Goal: Task Accomplishment & Management: Manage account settings

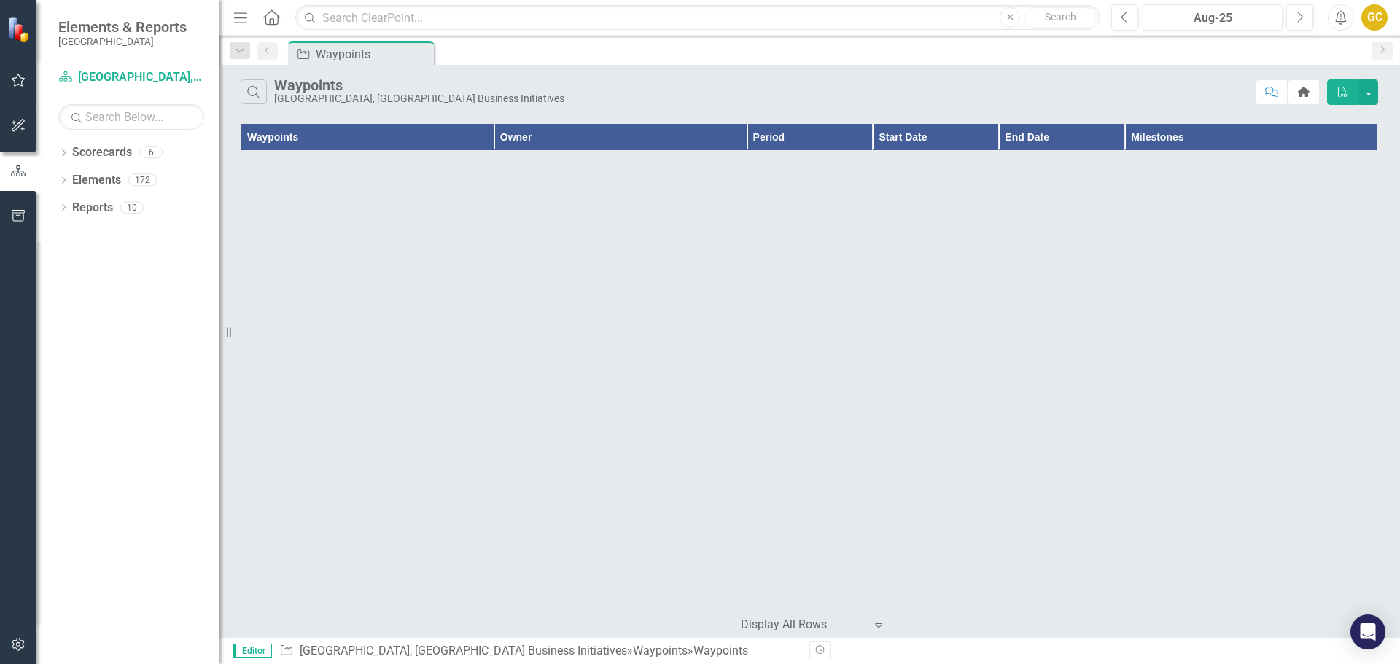
click at [17, 79] on icon "button" at bounding box center [18, 80] width 15 height 12
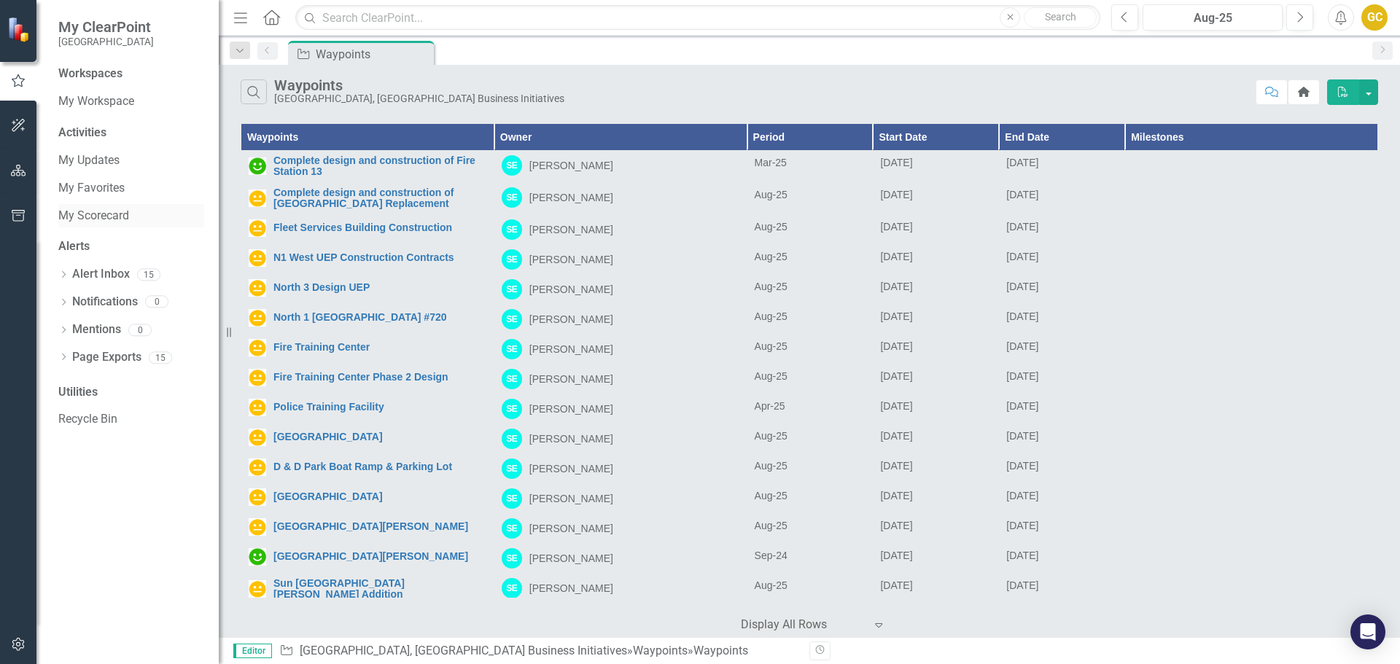
click at [86, 211] on link "My Scorecard" at bounding box center [131, 216] width 146 height 17
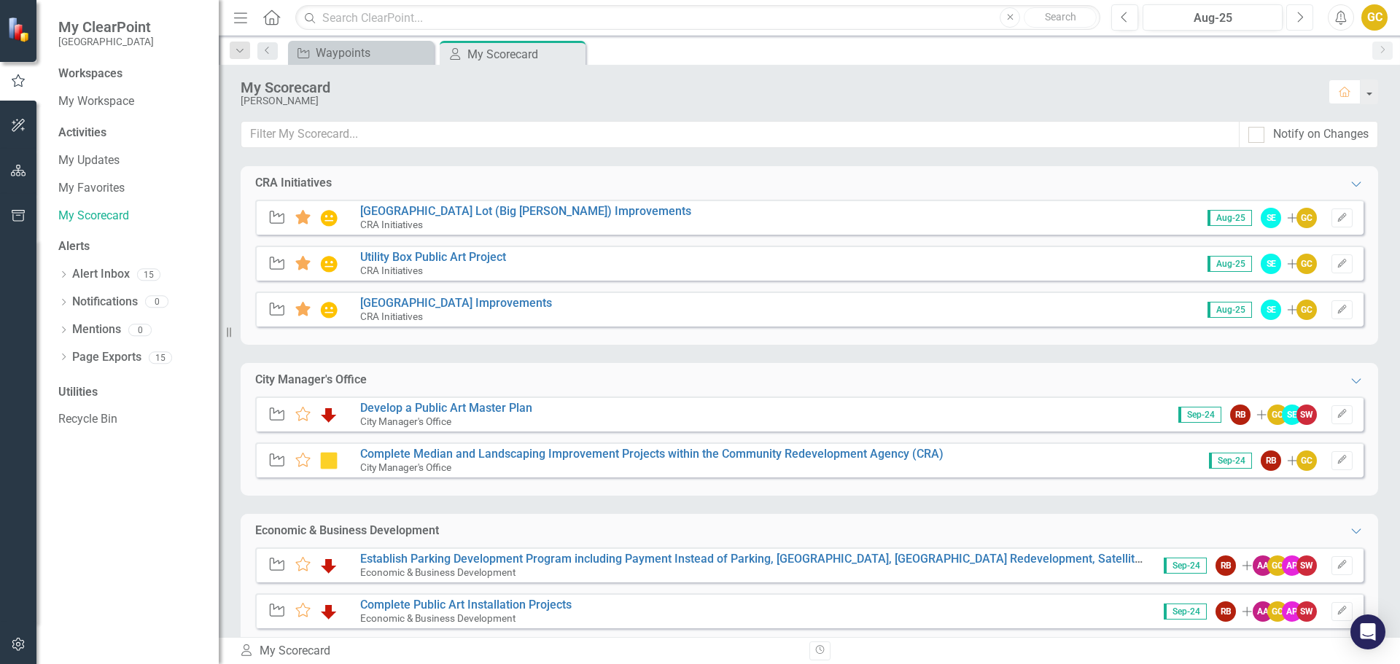
click at [1293, 14] on button "Next" at bounding box center [1299, 17] width 27 height 26
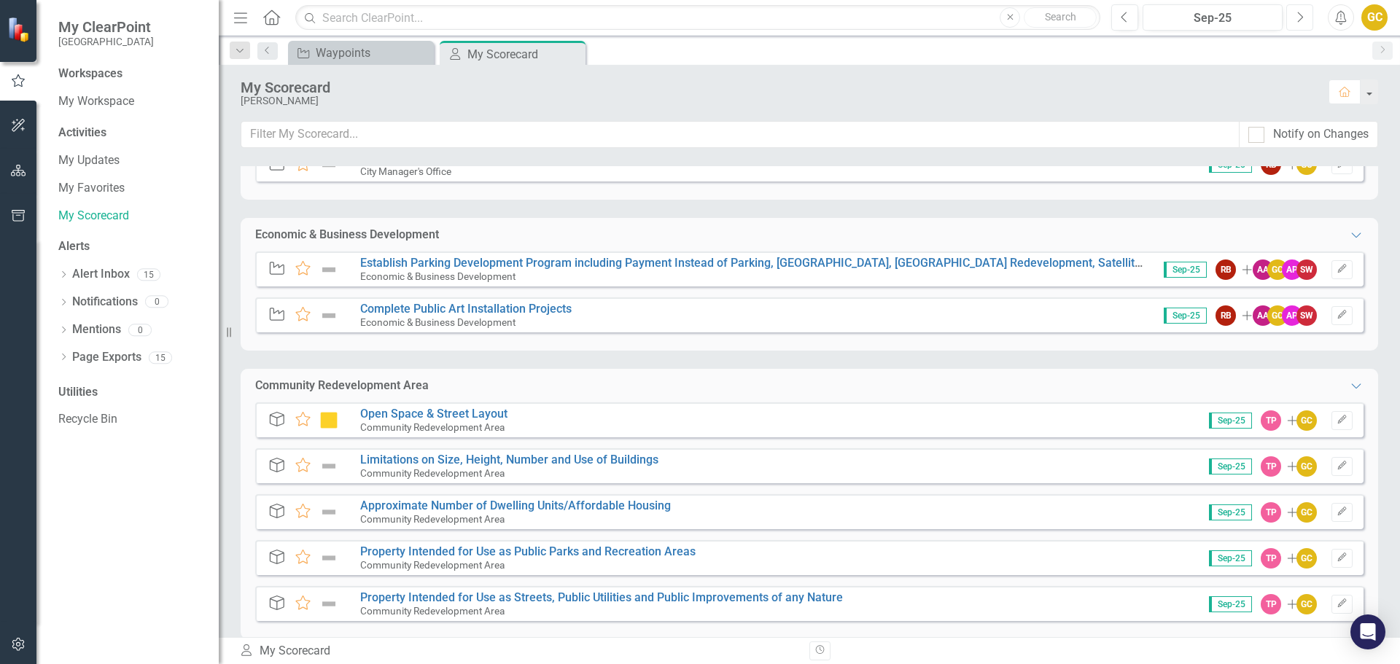
scroll to position [316, 0]
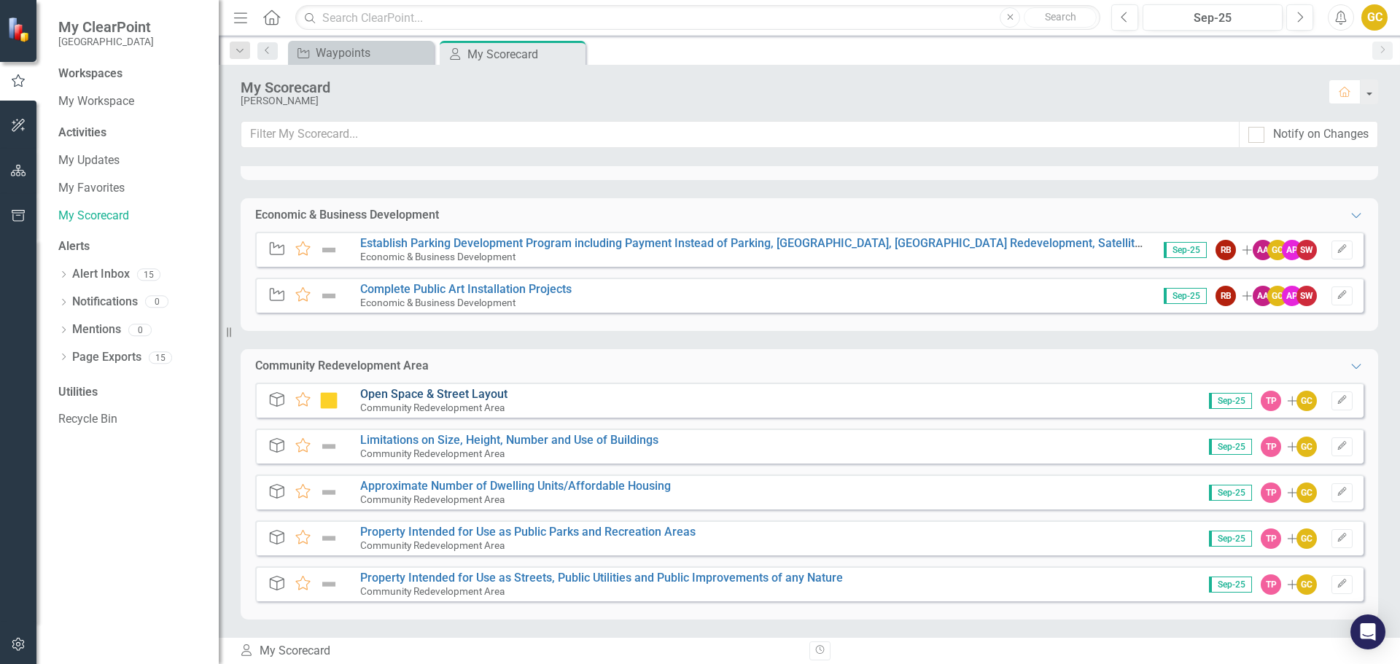
click at [427, 394] on link "Open Space & Street Layout" at bounding box center [433, 394] width 147 height 14
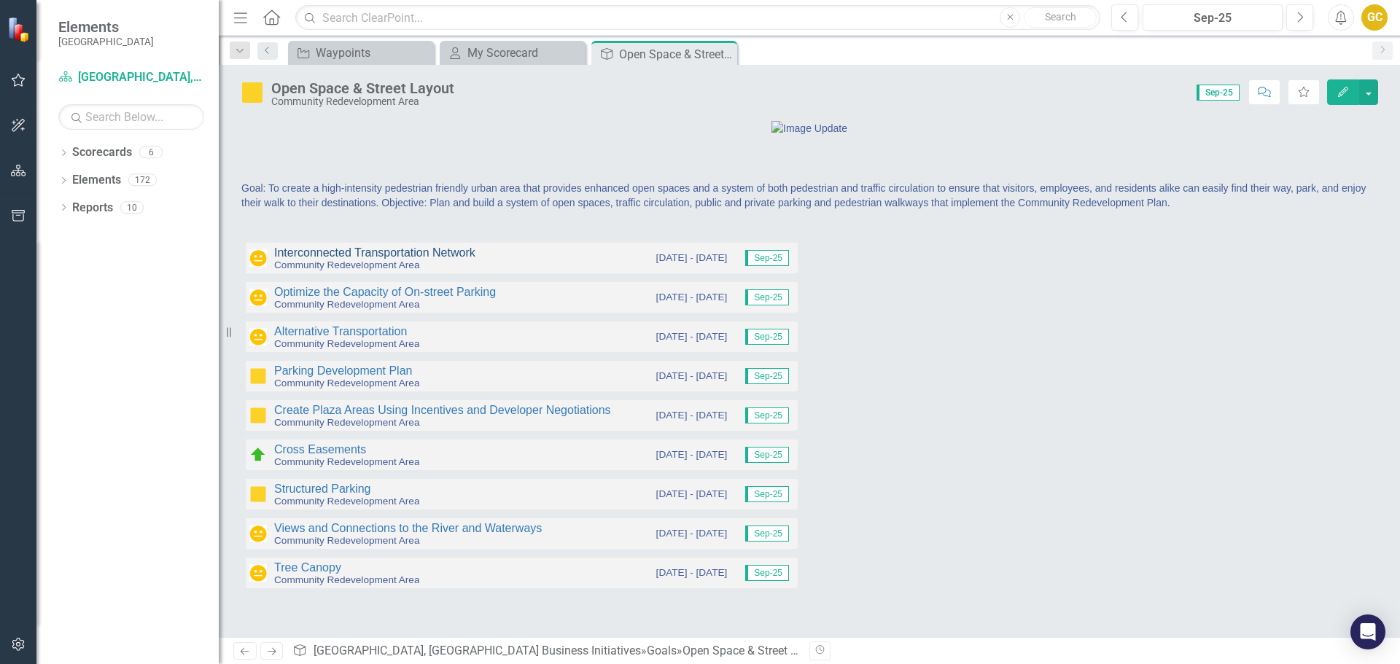
click at [393, 259] on link "Interconnected Transportation Network" at bounding box center [374, 252] width 201 height 12
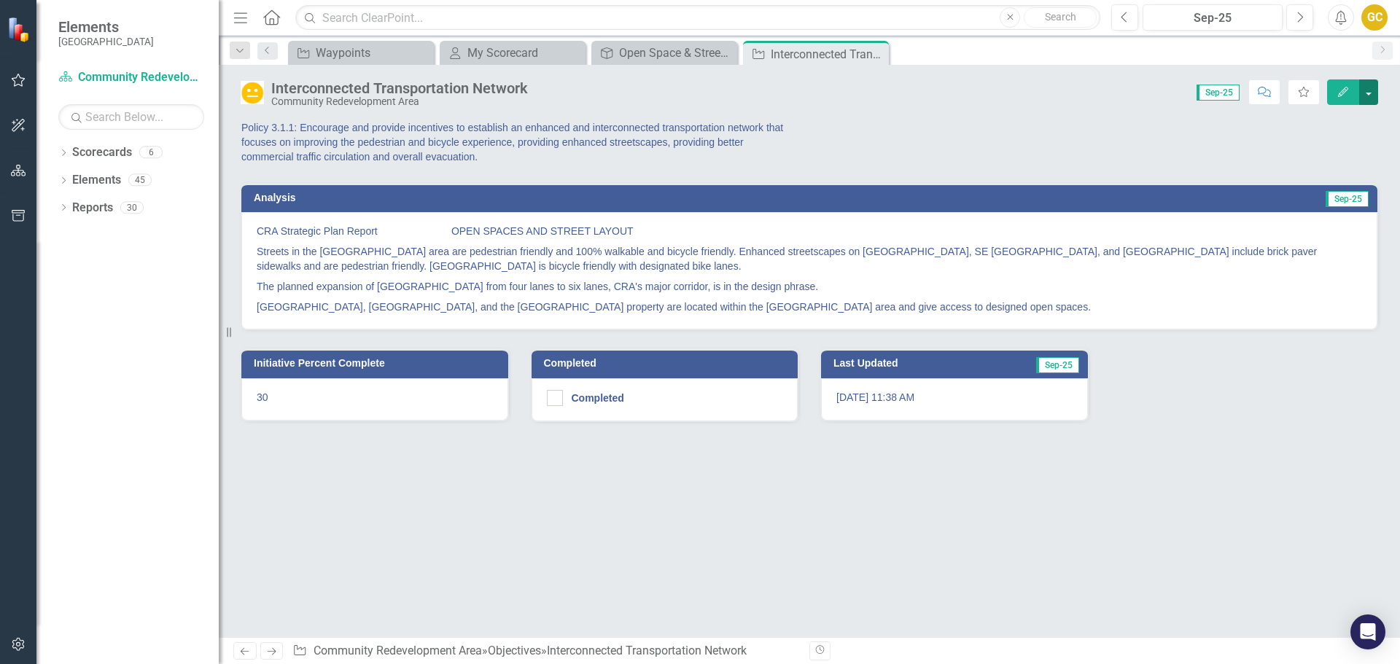
click at [1371, 91] on button "button" at bounding box center [1368, 92] width 19 height 26
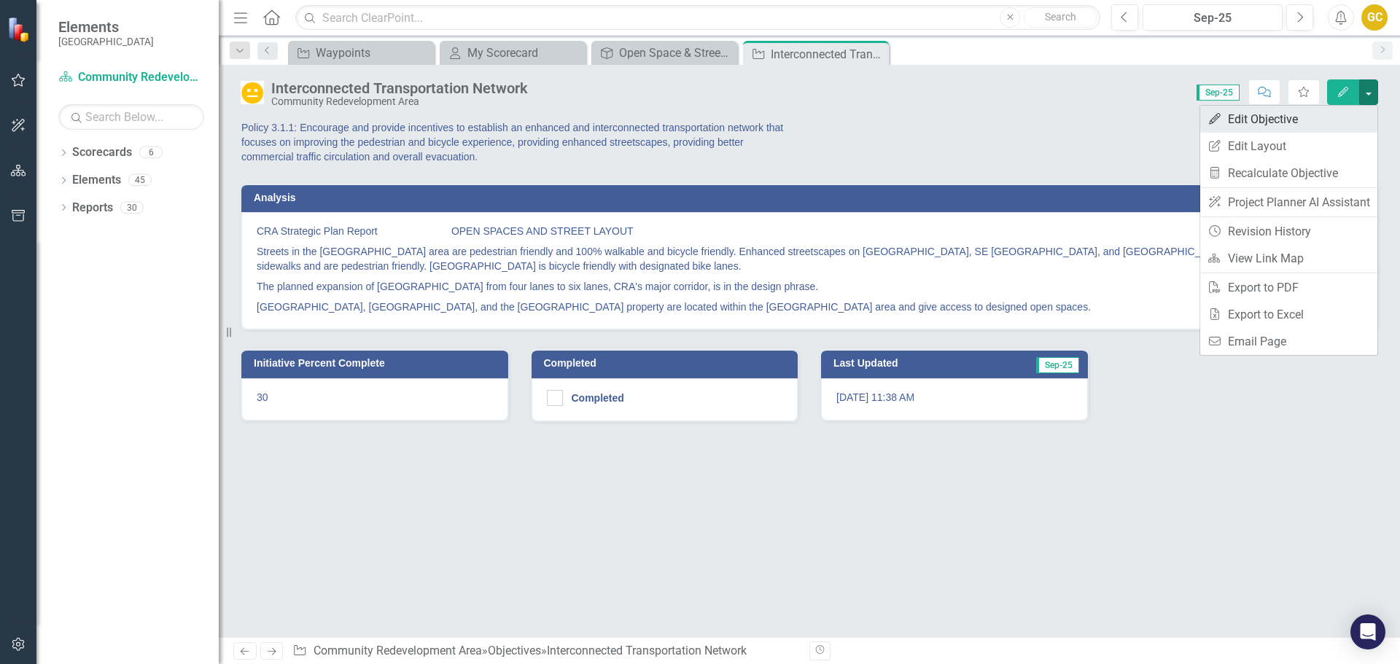
click at [1290, 118] on link "Edit Edit Objective" at bounding box center [1288, 119] width 177 height 27
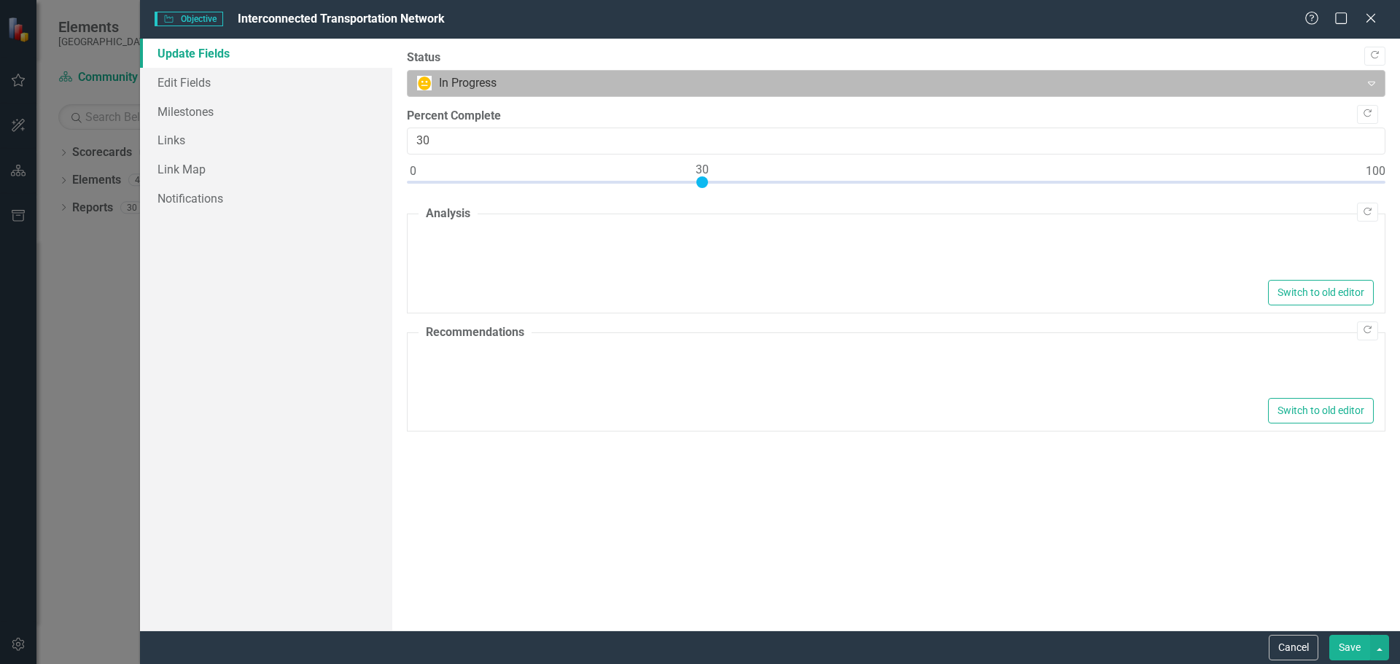
type textarea "<p>CRA Strategic Plan Report&nbsp; &nbsp; &nbsp; &nbsp; &nbsp; &nbsp; &nbsp; &n…"
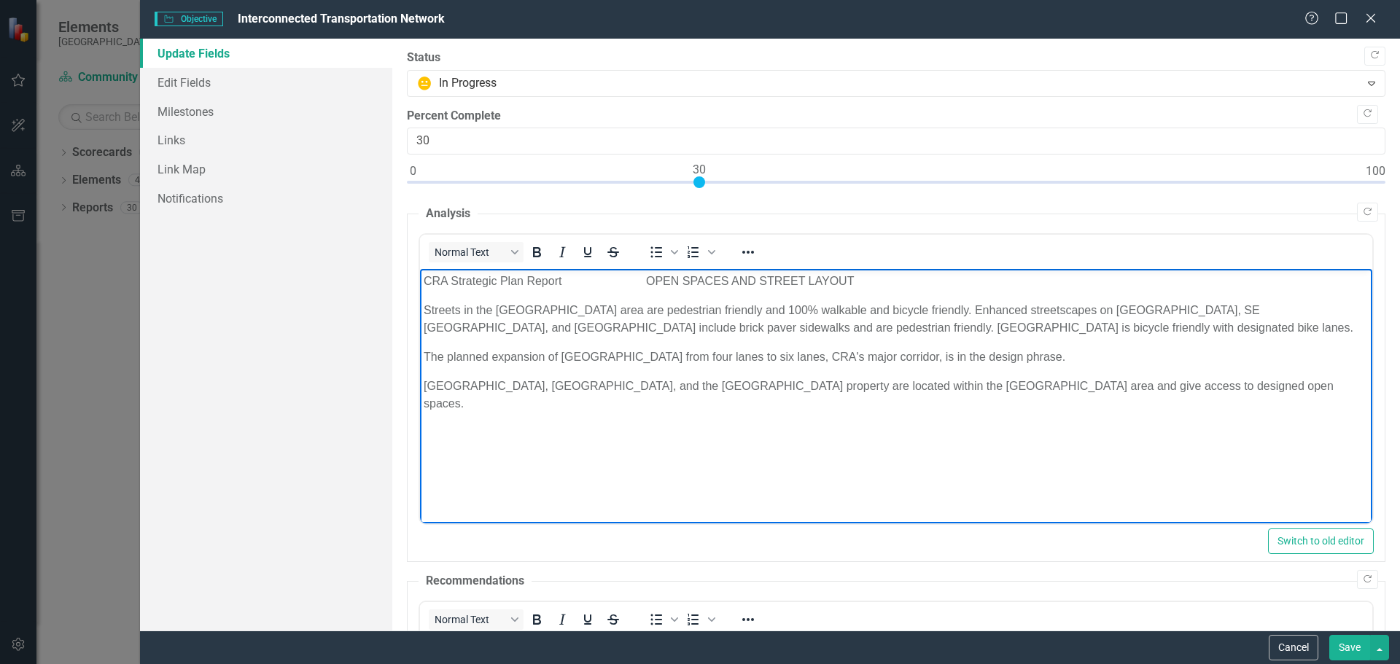
click at [1191, 378] on p "[GEOGRAPHIC_DATA], [GEOGRAPHIC_DATA], and the [GEOGRAPHIC_DATA] property are lo…" at bounding box center [895, 395] width 945 height 35
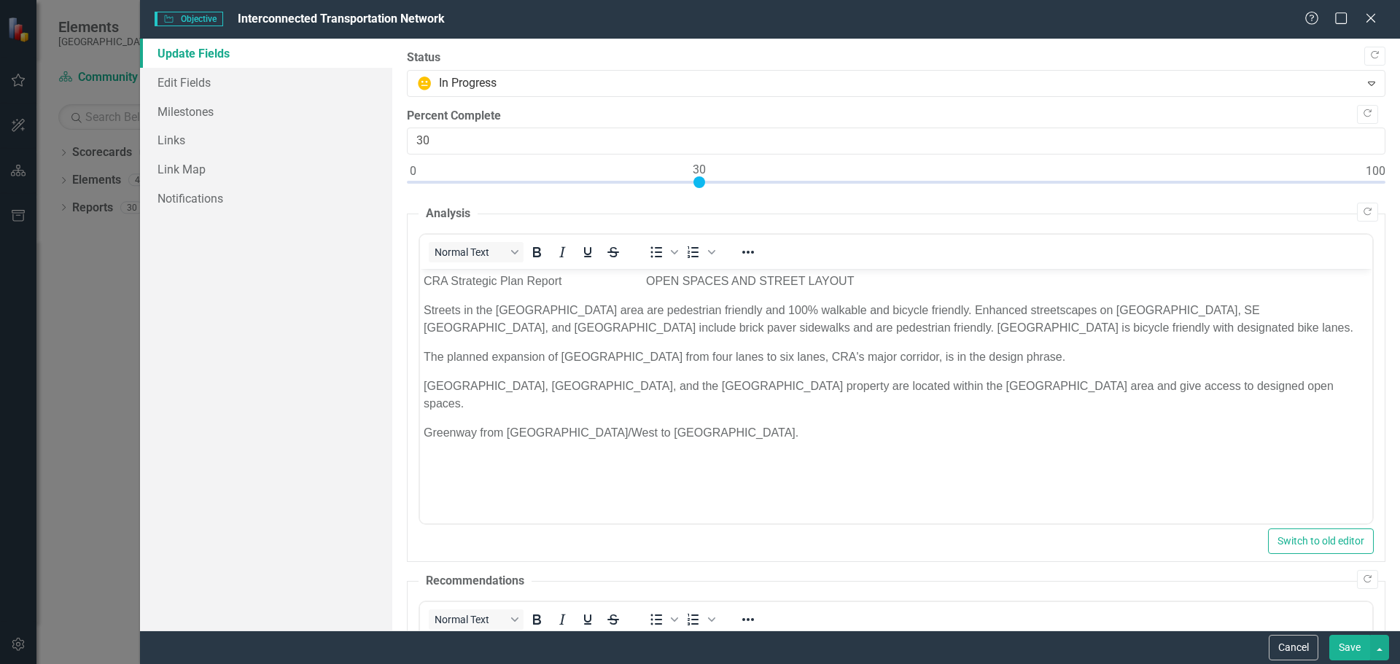
click at [1345, 649] on button "Save" at bounding box center [1349, 648] width 41 height 26
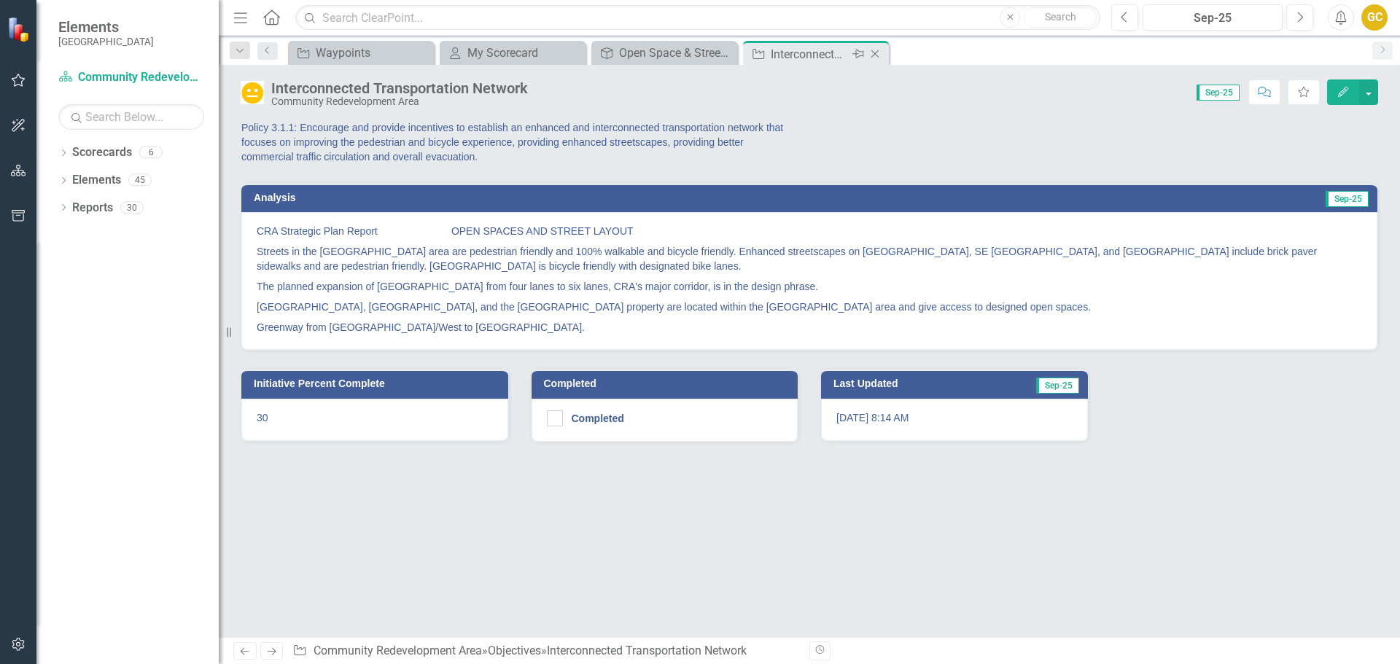
click at [872, 49] on icon "Close" at bounding box center [875, 54] width 15 height 12
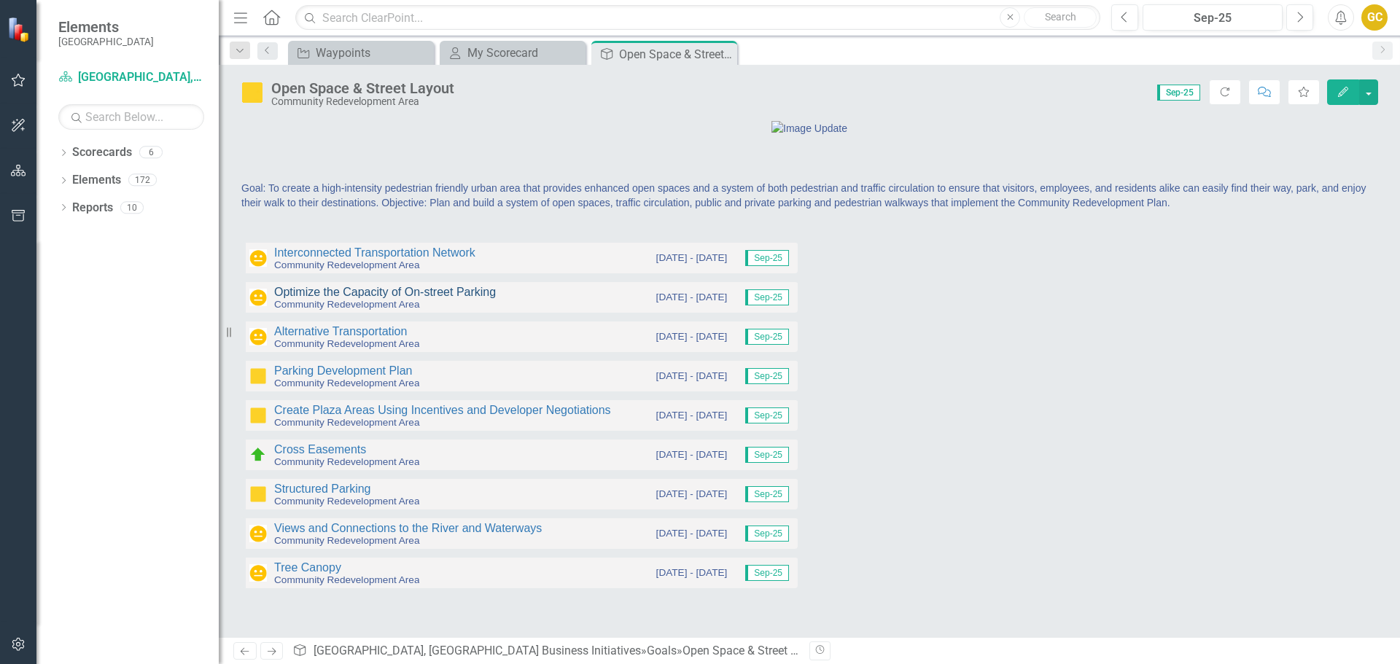
click at [357, 298] on link "Optimize the Capacity of On-street Parking" at bounding box center [385, 292] width 222 height 12
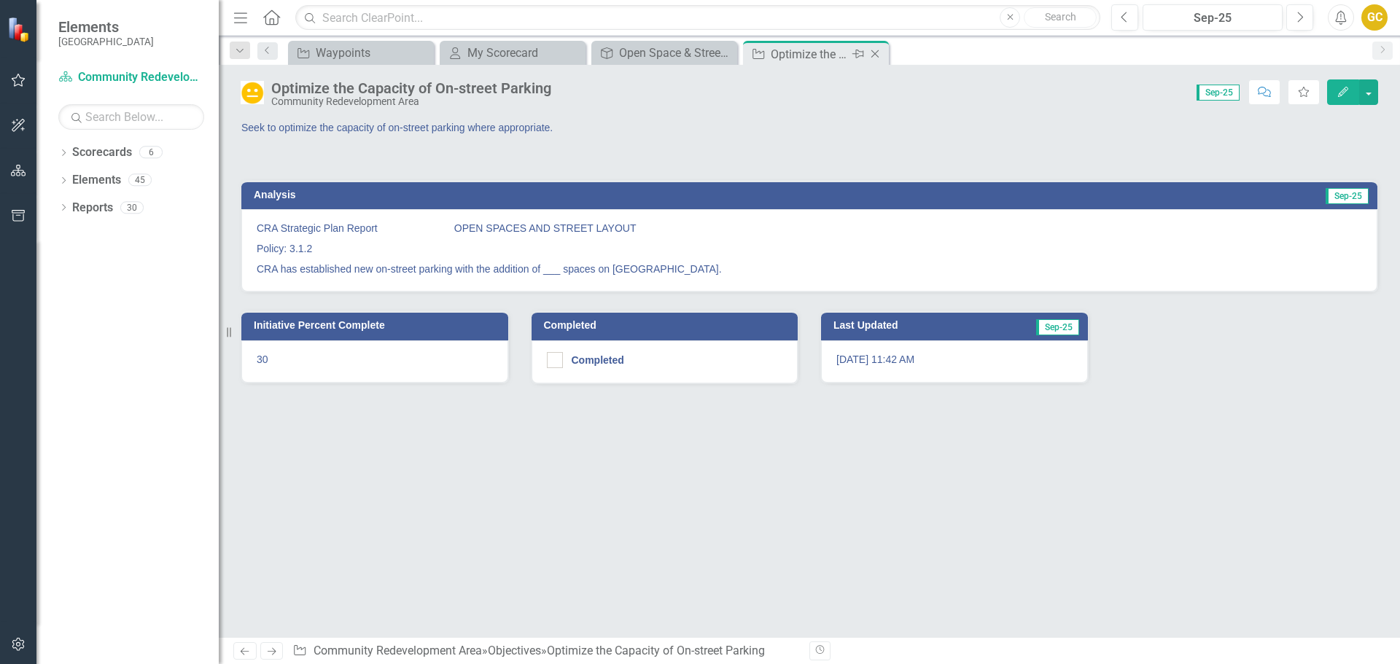
click at [873, 52] on icon "Close" at bounding box center [875, 54] width 15 height 12
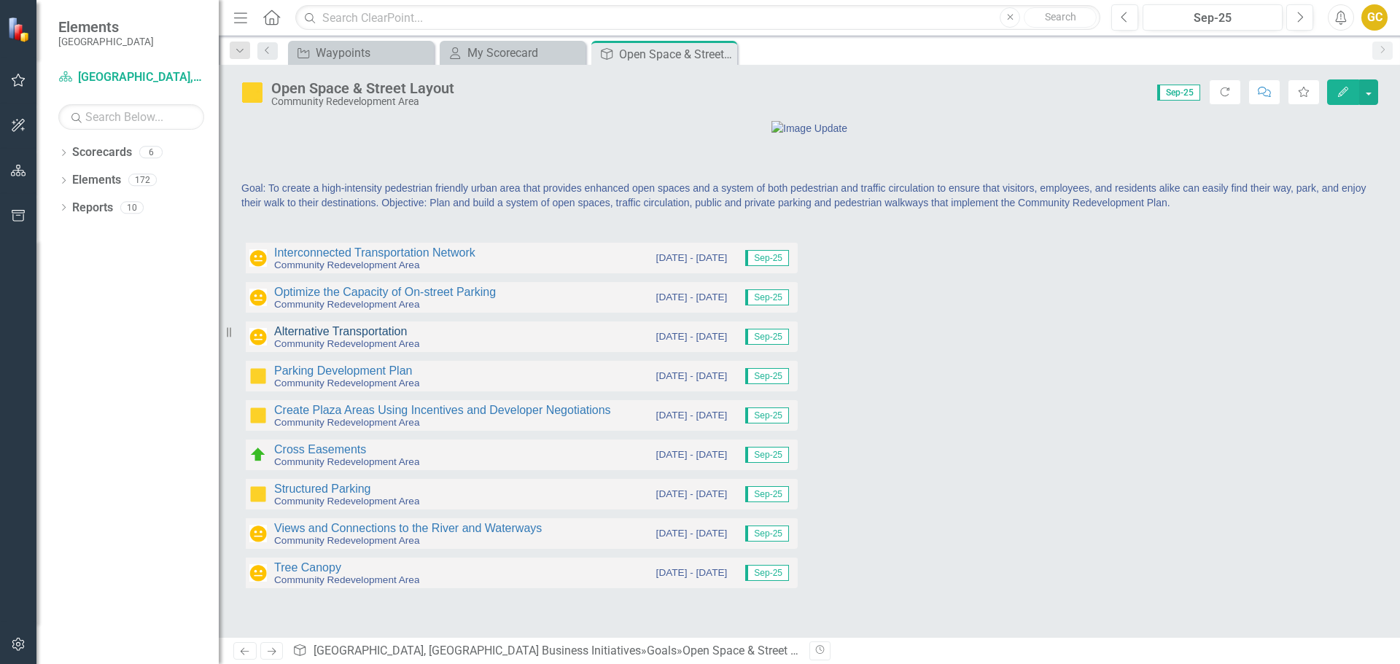
click at [367, 338] on link "Alternative Transportation" at bounding box center [340, 331] width 133 height 12
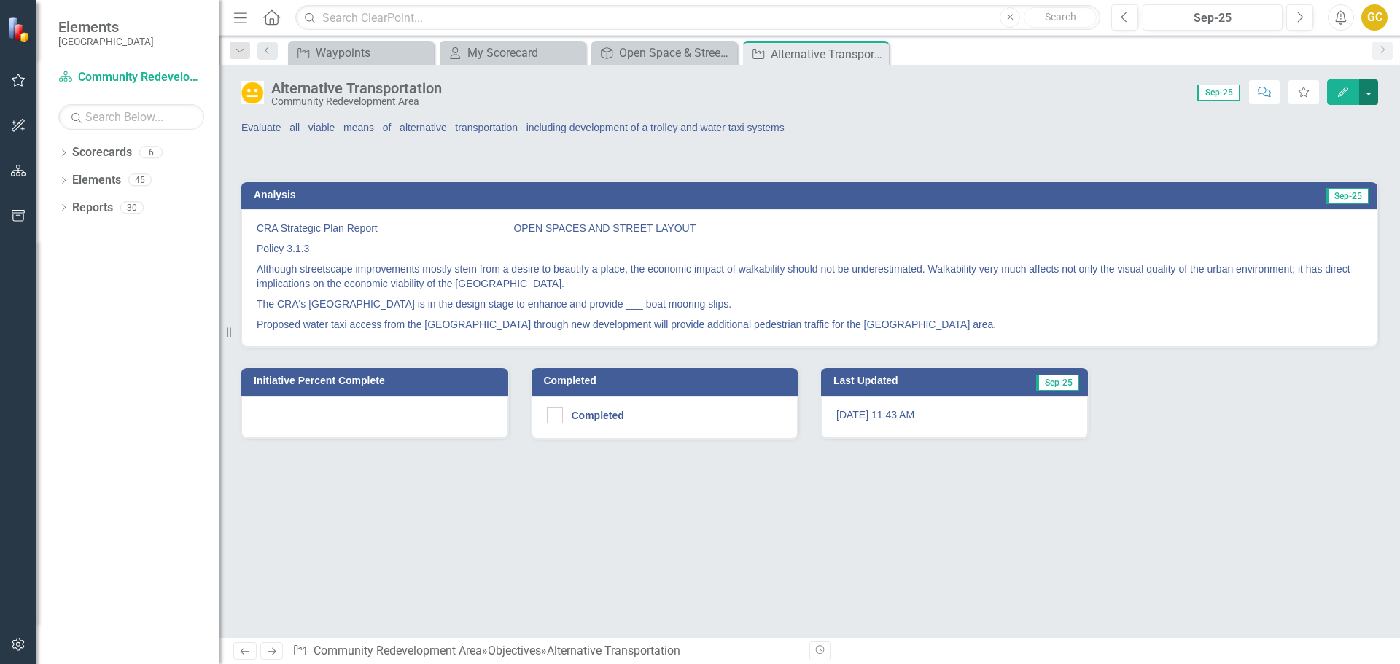
click at [1365, 84] on button "button" at bounding box center [1368, 92] width 19 height 26
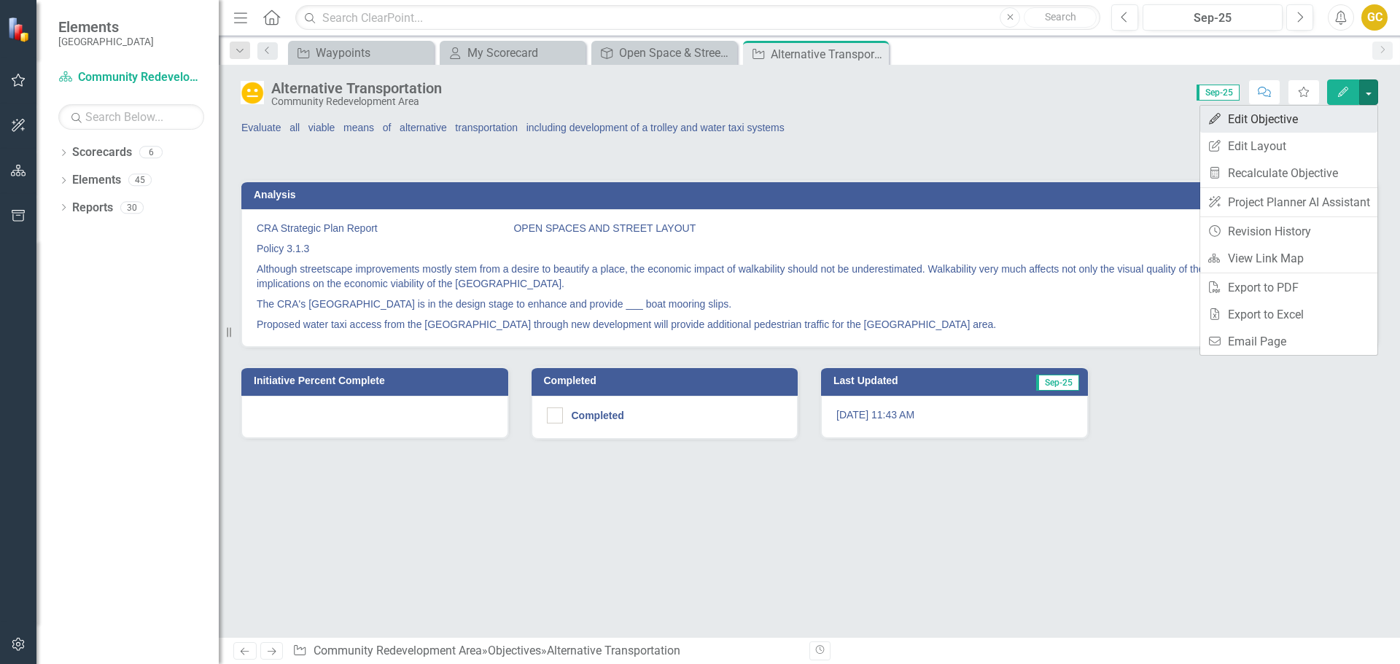
click at [1294, 112] on link "Edit Edit Objective" at bounding box center [1288, 119] width 177 height 27
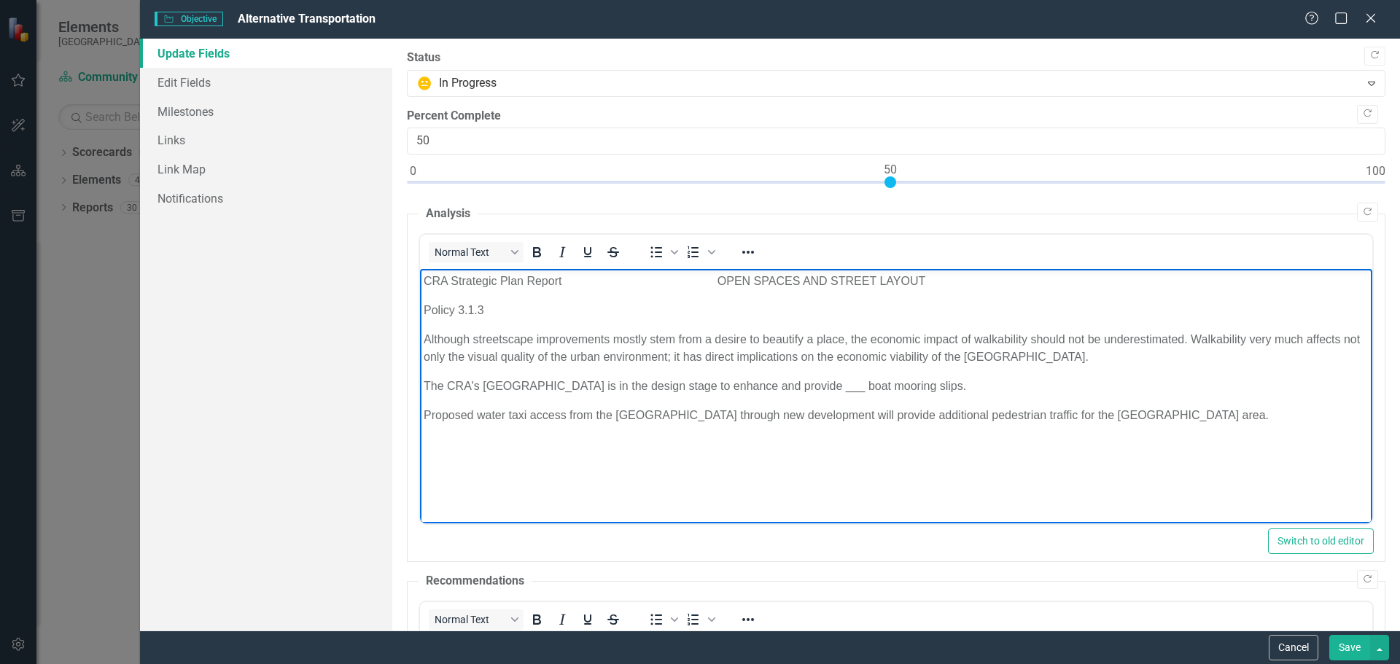
click at [862, 385] on p "The CRA's [GEOGRAPHIC_DATA] is in the design stage to enhance and provide ___ b…" at bounding box center [895, 386] width 945 height 17
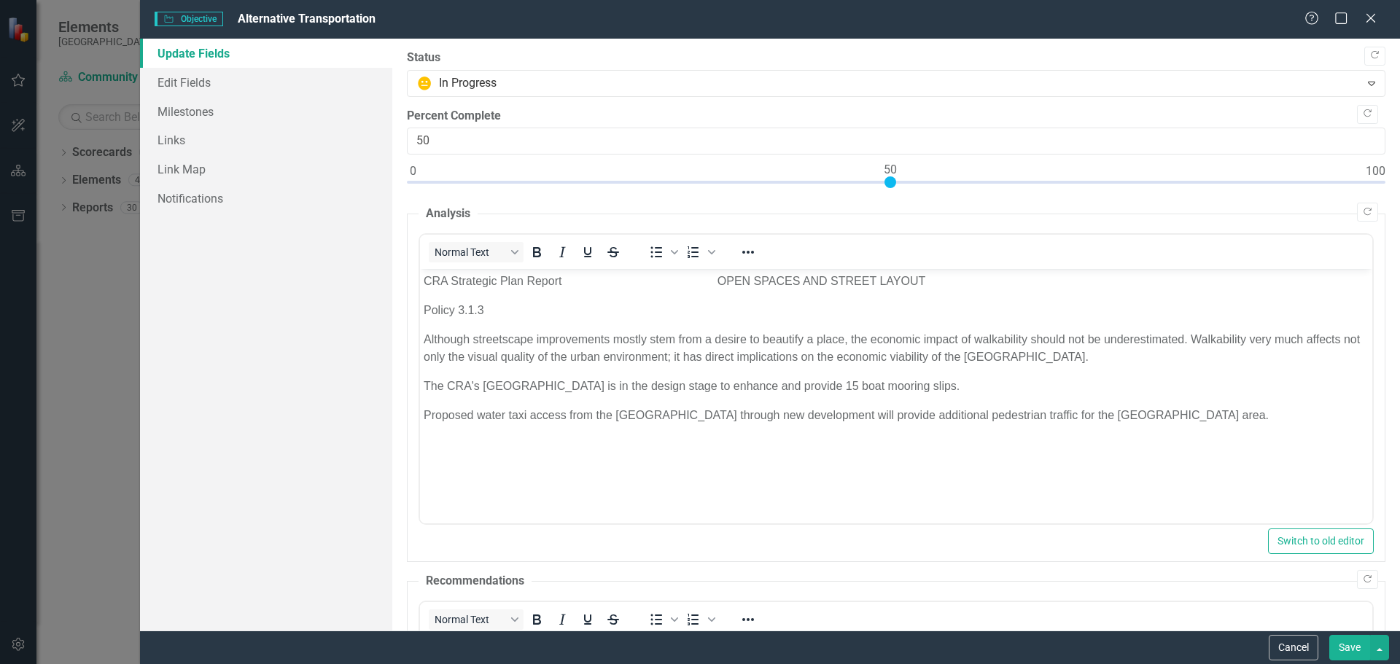
click at [1338, 649] on button "Save" at bounding box center [1349, 648] width 41 height 26
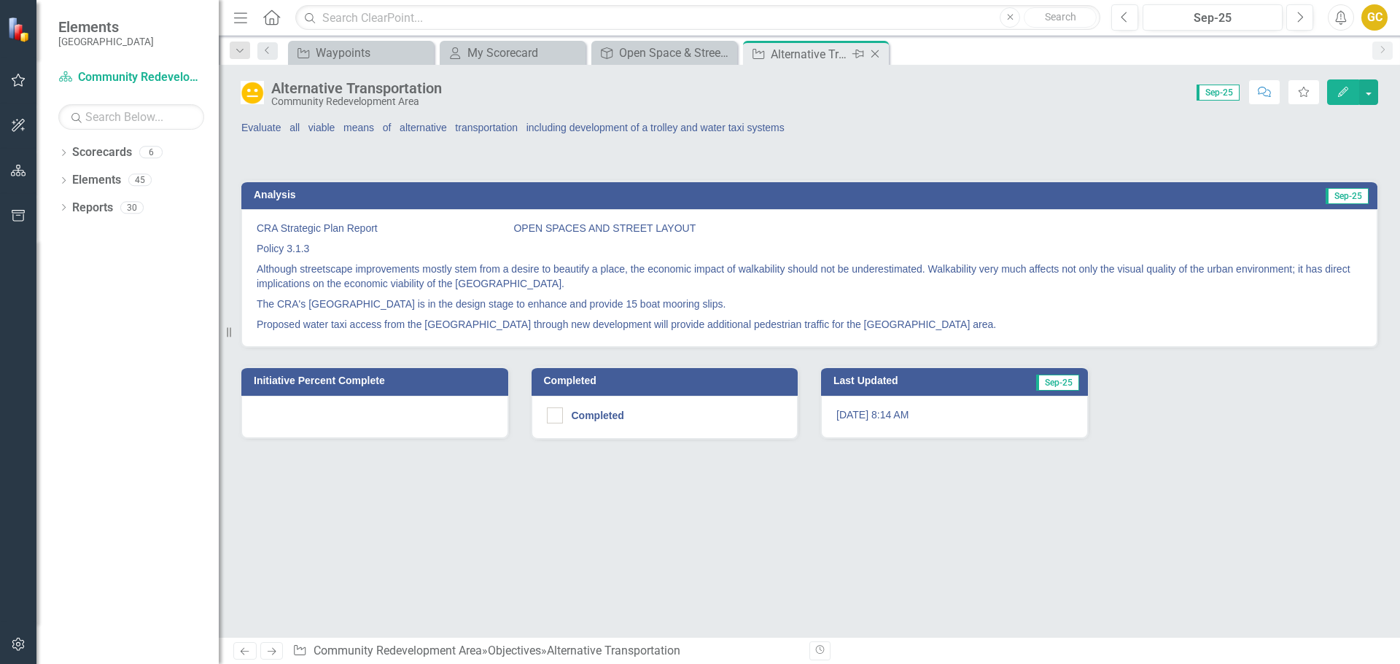
click at [876, 51] on icon "Close" at bounding box center [875, 54] width 15 height 12
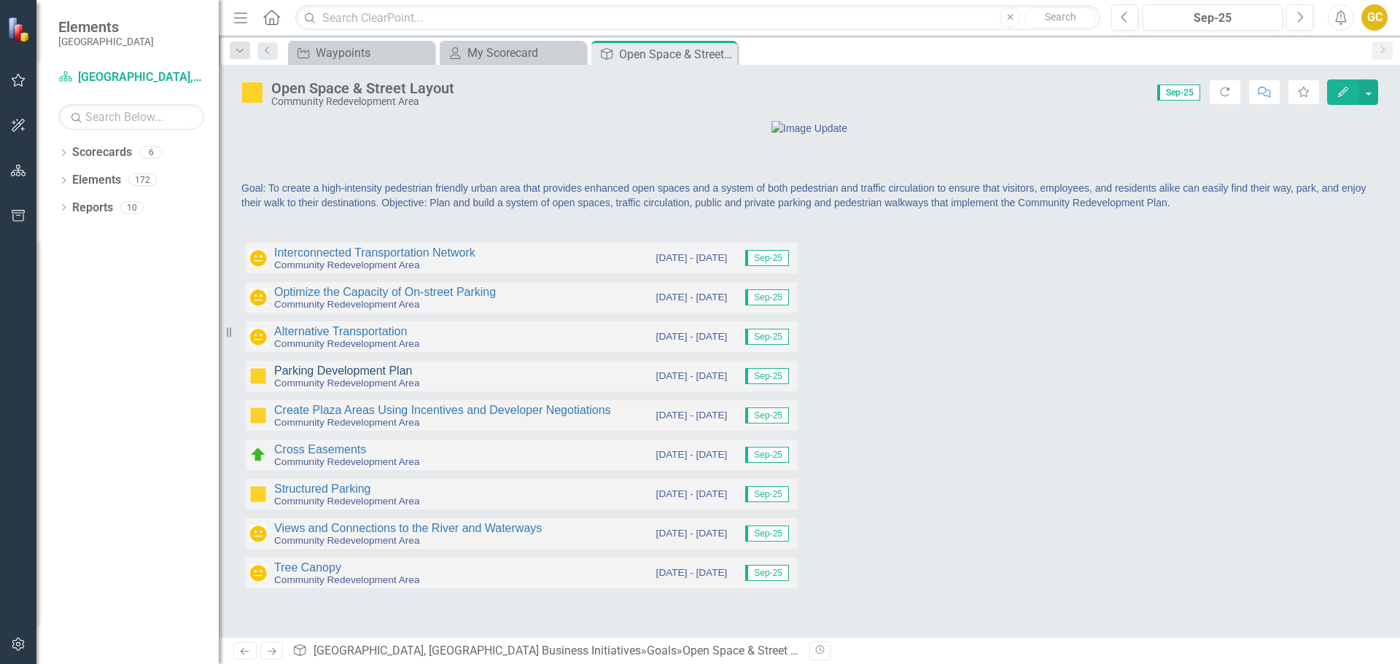
click at [365, 377] on link "Parking Development Plan" at bounding box center [343, 371] width 138 height 12
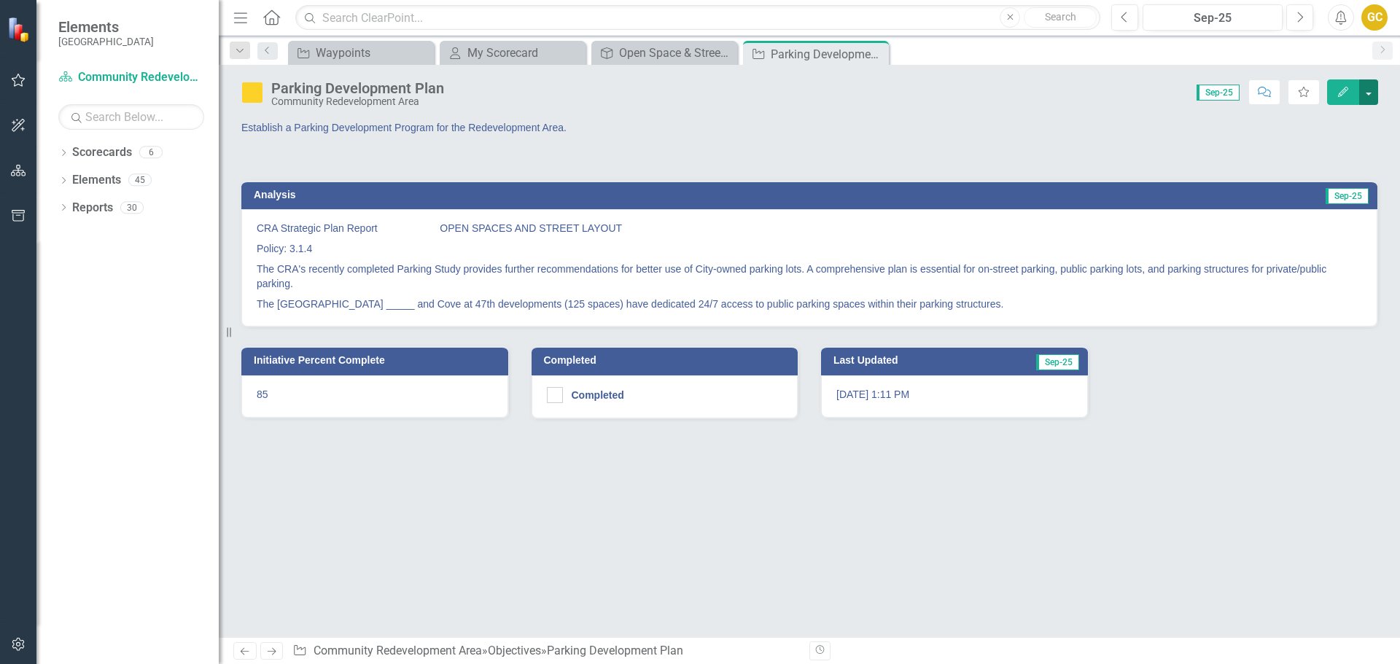
click at [1366, 87] on button "button" at bounding box center [1368, 92] width 19 height 26
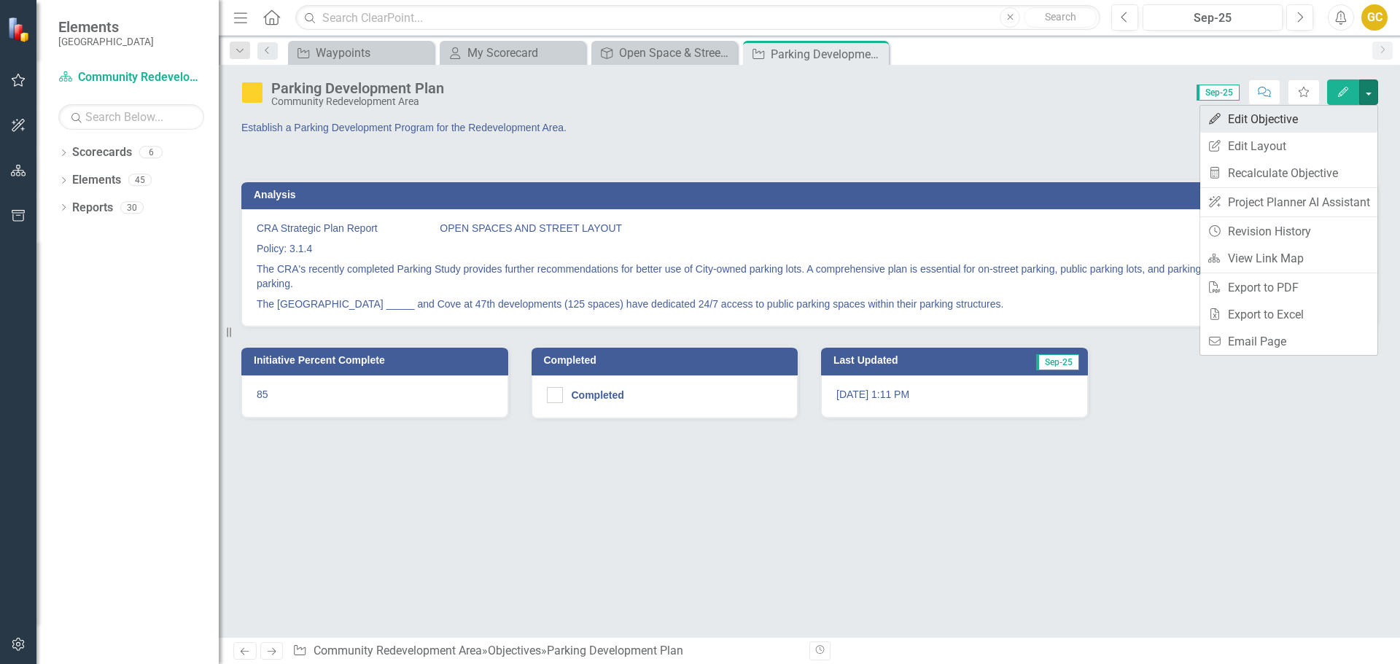
click at [1280, 113] on link "Edit Edit Objective" at bounding box center [1288, 119] width 177 height 27
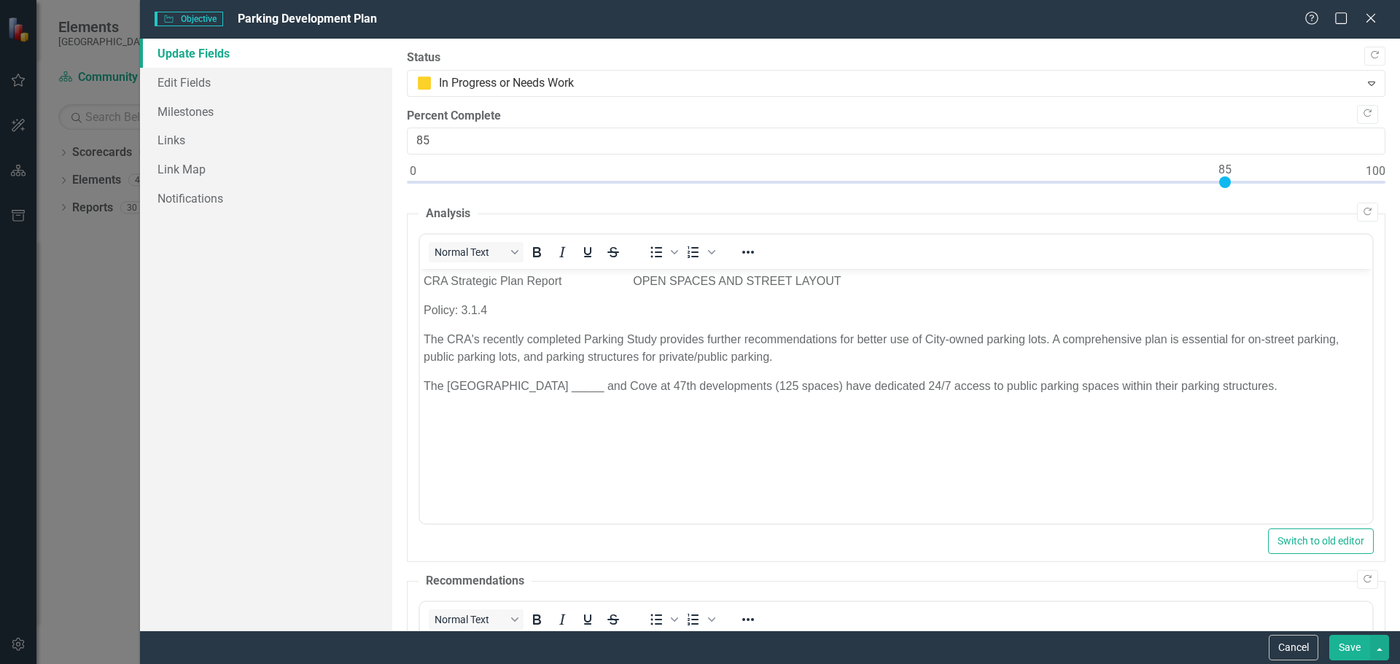
click at [548, 384] on p "The [GEOGRAPHIC_DATA] _____ and Cove at 47th developments (125 spaces) have ded…" at bounding box center [895, 386] width 945 height 17
click at [1344, 649] on button "Save" at bounding box center [1349, 648] width 41 height 26
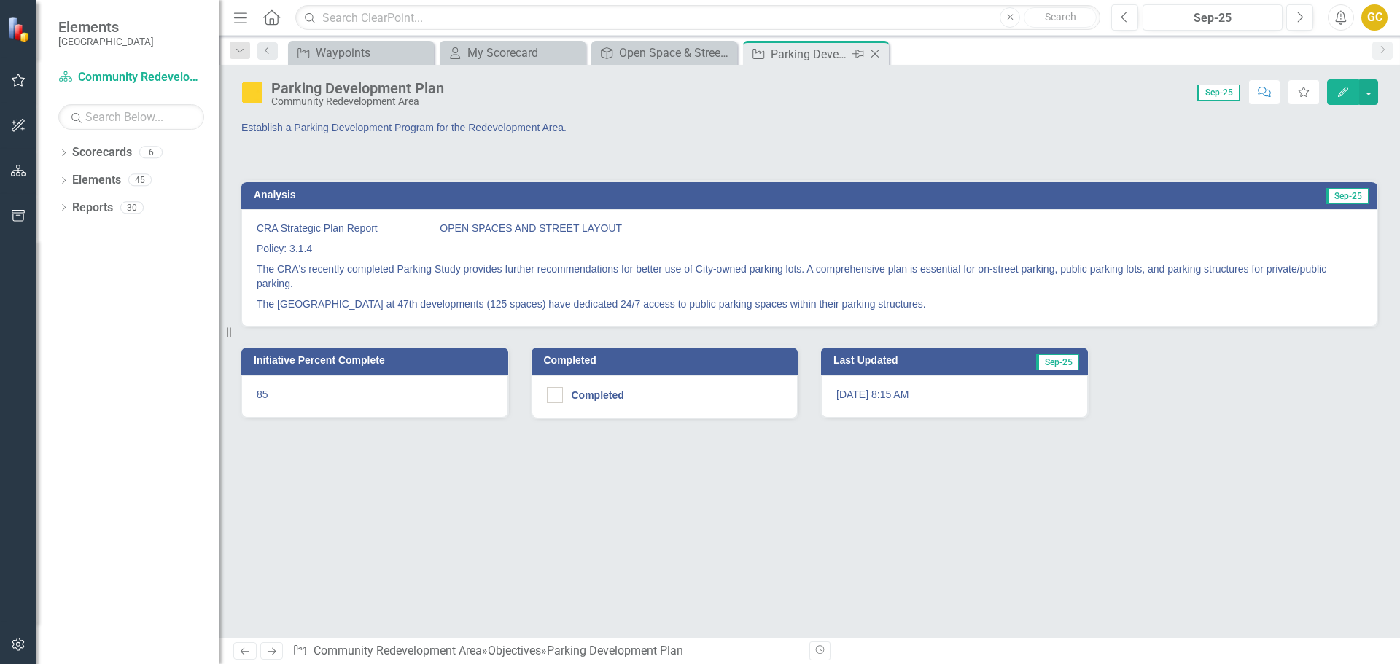
click at [878, 50] on icon "Close" at bounding box center [875, 54] width 15 height 12
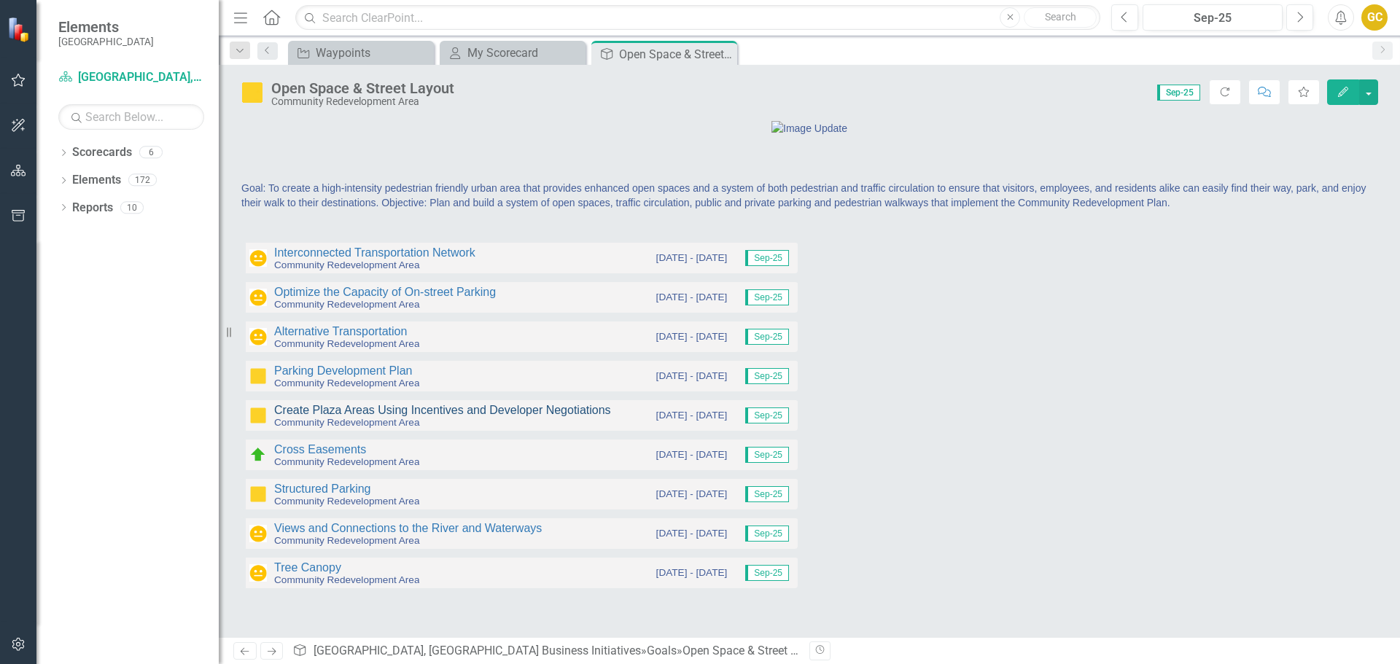
click at [358, 416] on link "Create Plaza Areas Using Incentives and Developer Negotiations" at bounding box center [442, 410] width 337 height 12
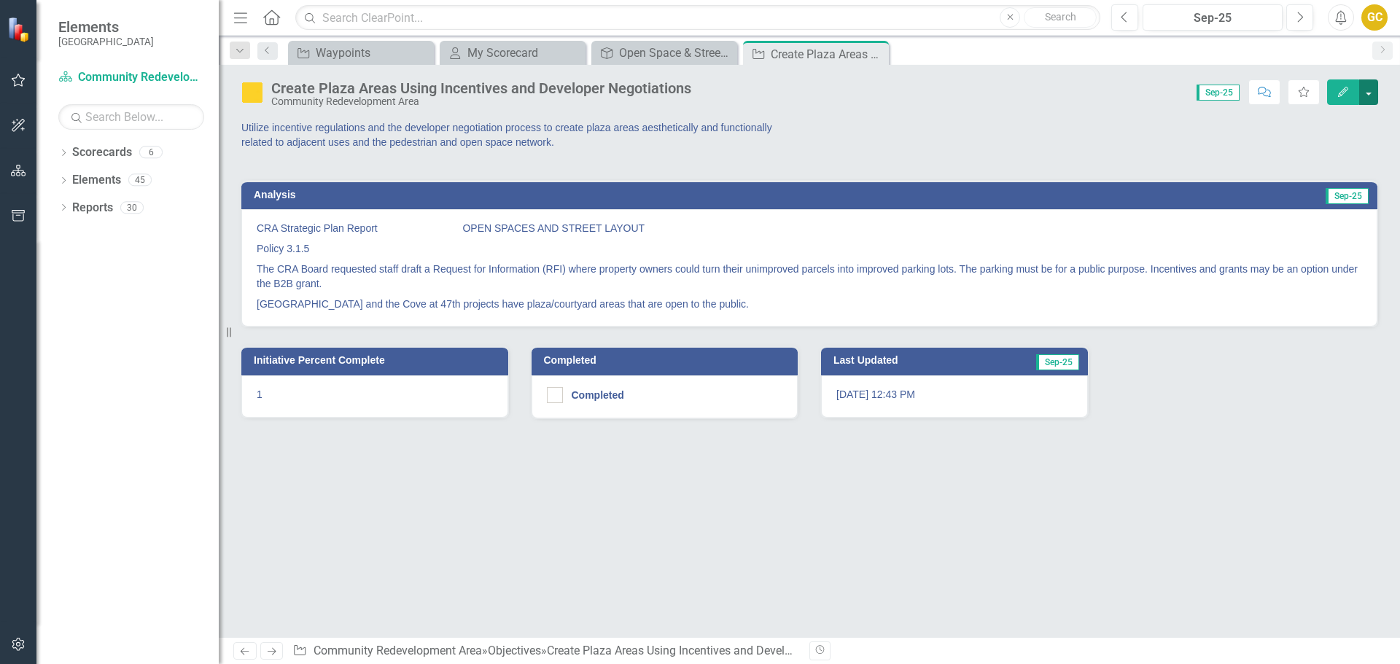
click at [1367, 93] on button "button" at bounding box center [1368, 92] width 19 height 26
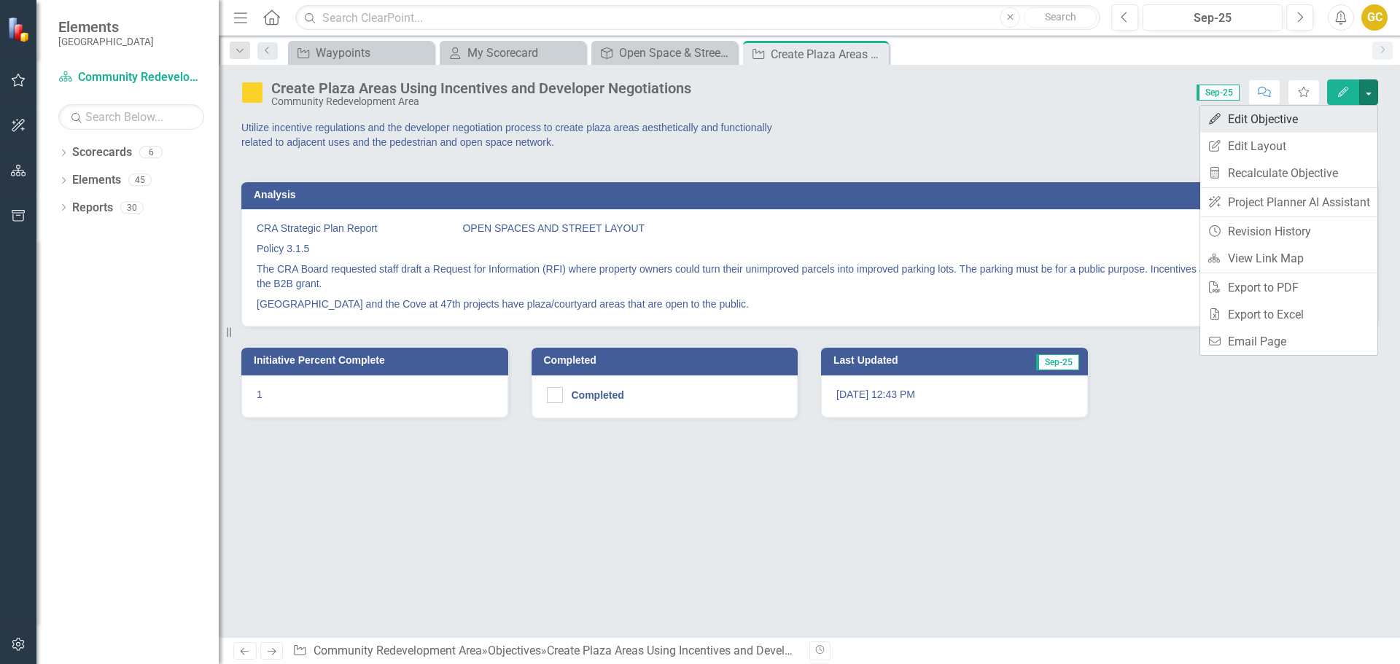
click at [1302, 117] on link "Edit Edit Objective" at bounding box center [1288, 119] width 177 height 27
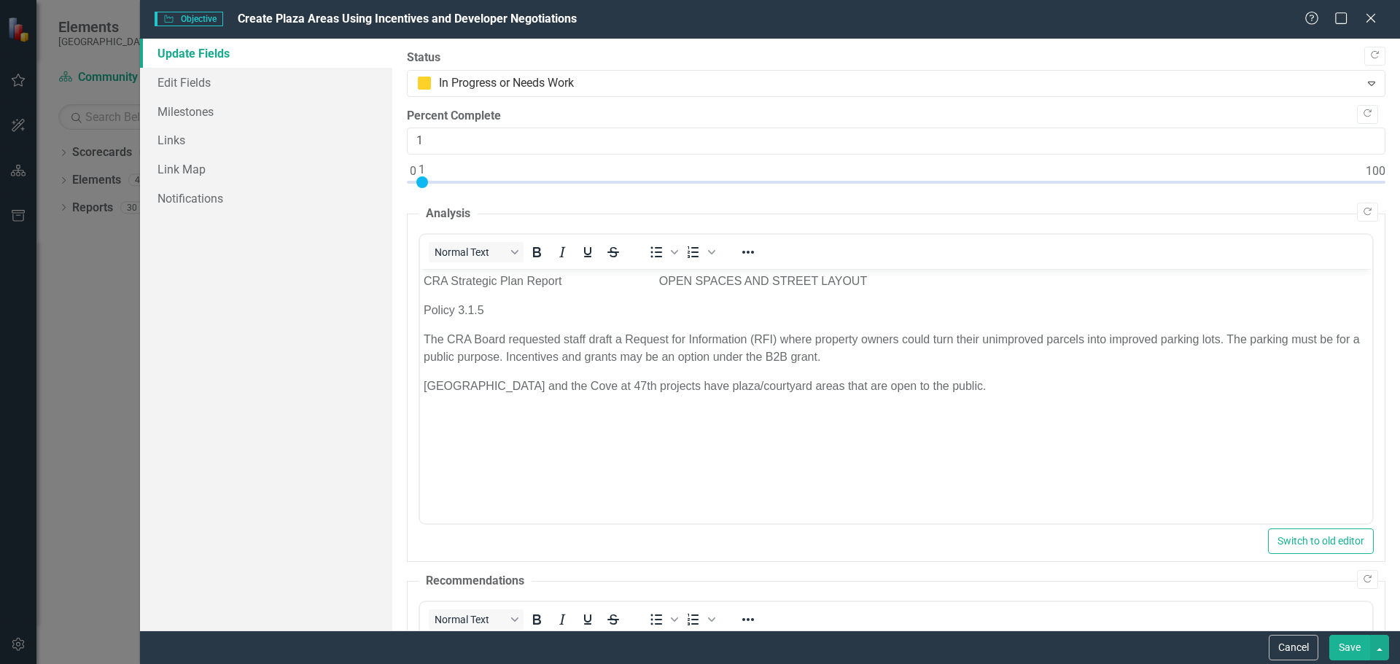
click at [779, 336] on p "The CRA Board requested staff draft a Request for Information (RFI) where prope…" at bounding box center [895, 348] width 945 height 35
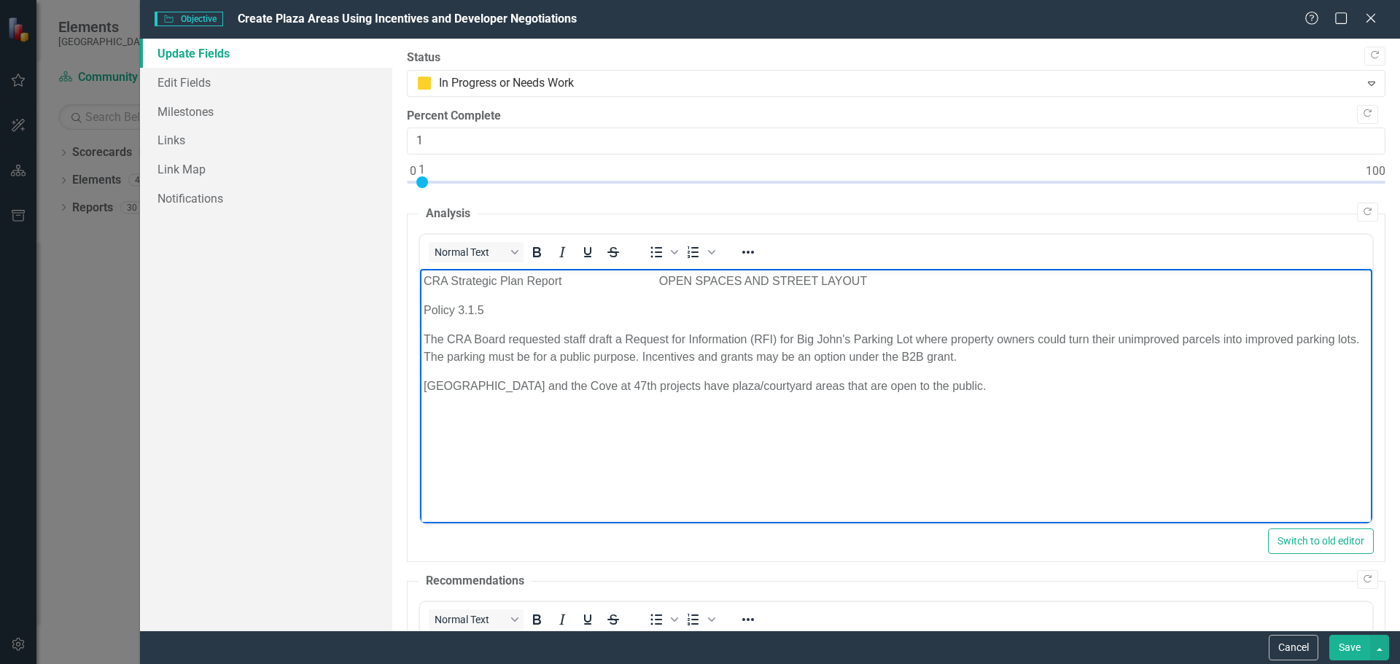
click at [1341, 652] on button "Save" at bounding box center [1349, 648] width 41 height 26
